Goal: Find specific page/section: Find specific page/section

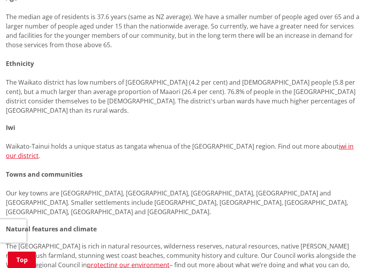
scroll to position [569, 0]
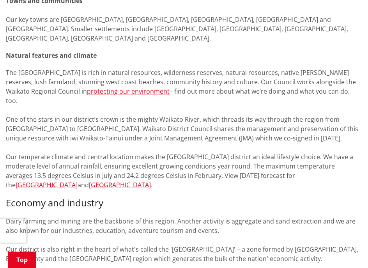
scroll to position [756, 0]
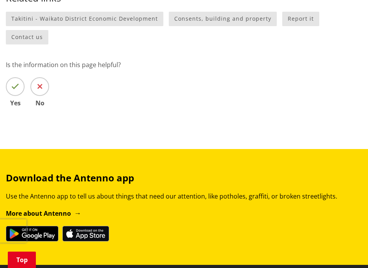
scroll to position [1351, 0]
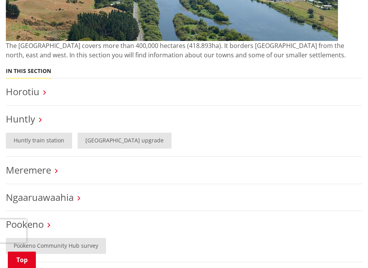
scroll to position [218, 0]
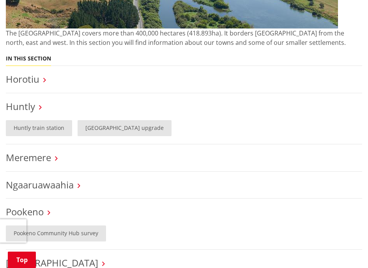
click at [83, 98] on li "Huntly Huntly train station Huntly West playground upgrade" at bounding box center [184, 118] width 357 height 51
click at [38, 85] on link "Horotiu" at bounding box center [23, 79] width 34 height 13
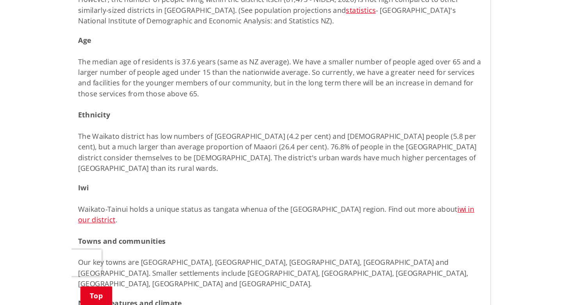
scroll to position [529, 0]
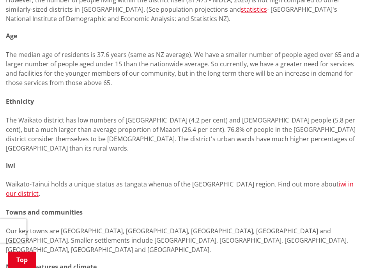
click at [240, 67] on span "The median age of residents is 37.6 years (same as NZ average). We have a small…" at bounding box center [183, 68] width 354 height 37
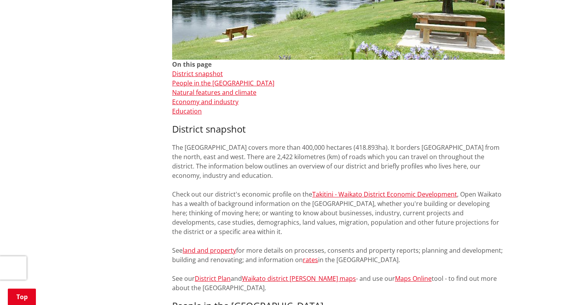
scroll to position [223, 0]
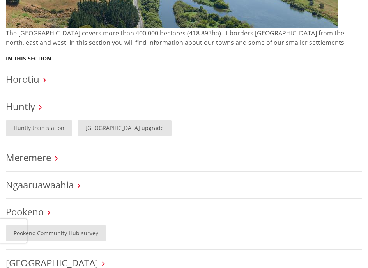
scroll to position [218, 0]
